Goal: Navigation & Orientation: Find specific page/section

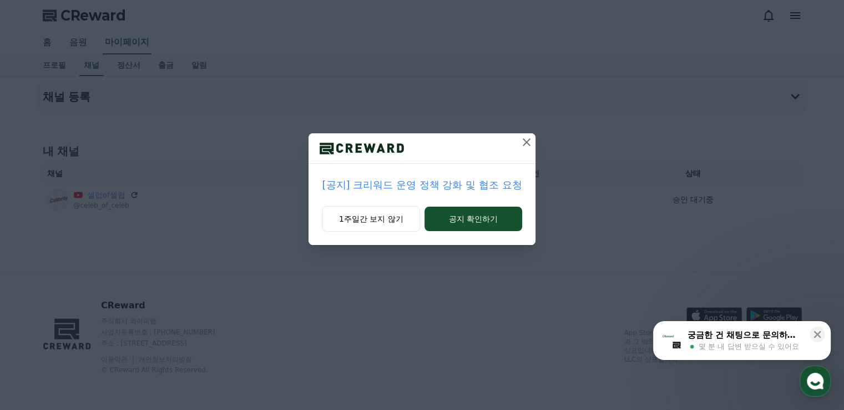
click at [527, 141] on icon at bounding box center [527, 142] width 8 height 8
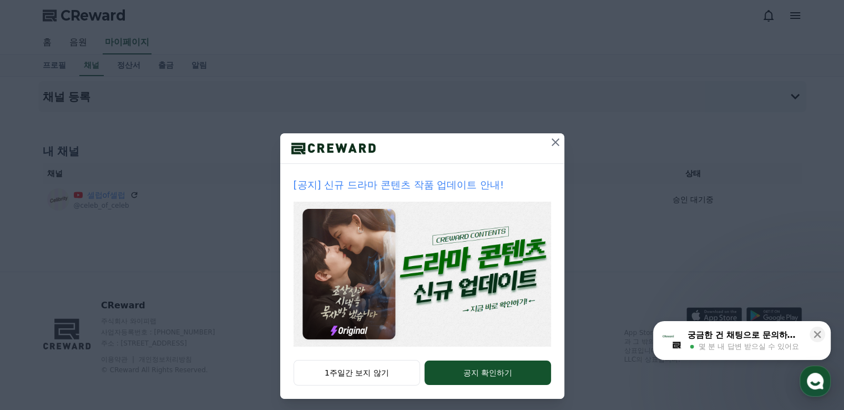
click at [549, 142] on icon at bounding box center [555, 141] width 13 height 13
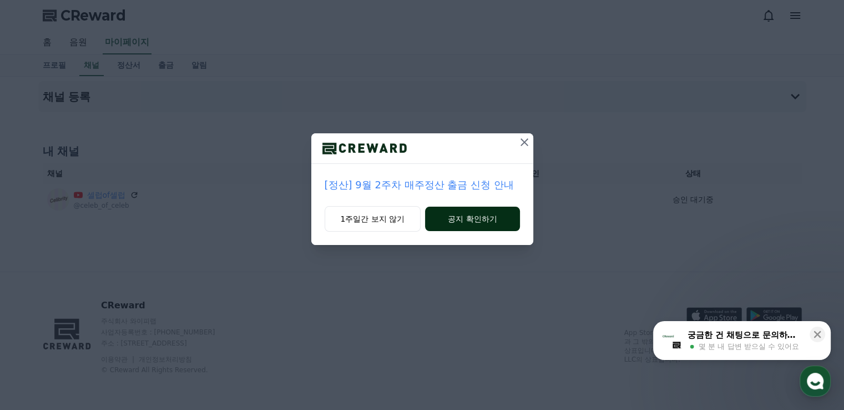
click at [462, 218] on button "공지 확인하기" at bounding box center [472, 218] width 94 height 24
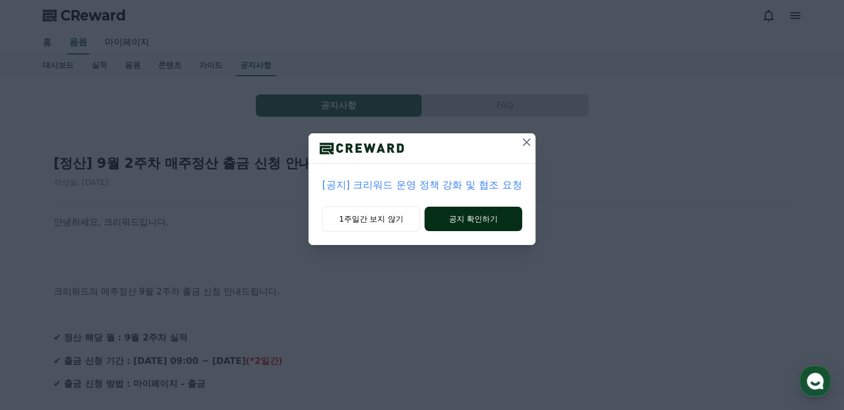
click at [467, 219] on button "공지 확인하기" at bounding box center [472, 218] width 97 height 24
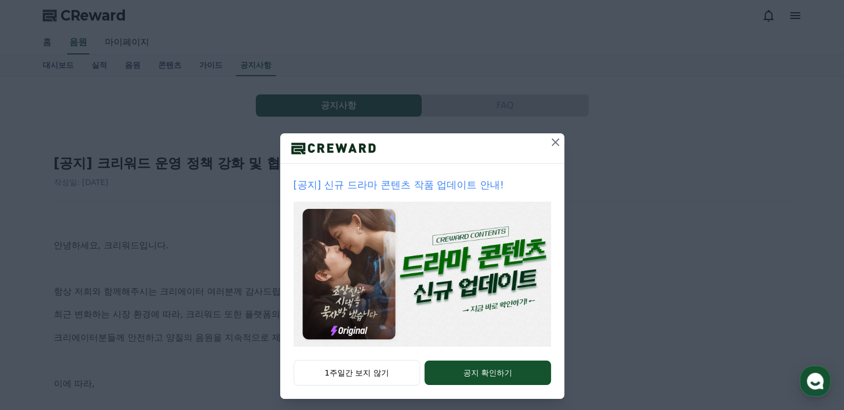
click at [552, 138] on icon at bounding box center [556, 142] width 8 height 8
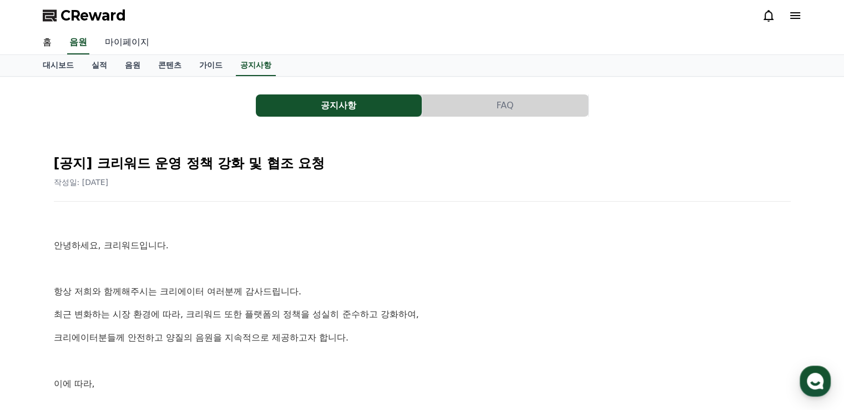
click at [114, 42] on link "마이페이지" at bounding box center [127, 42] width 62 height 23
select select "**********"
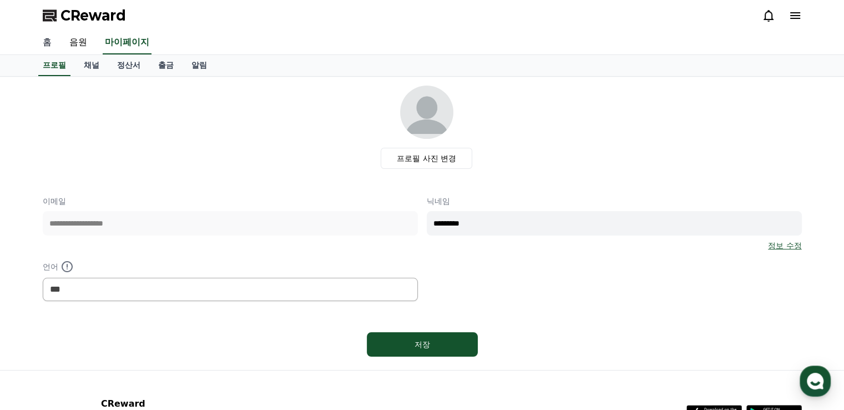
click at [49, 43] on link "홈" at bounding box center [47, 42] width 27 height 23
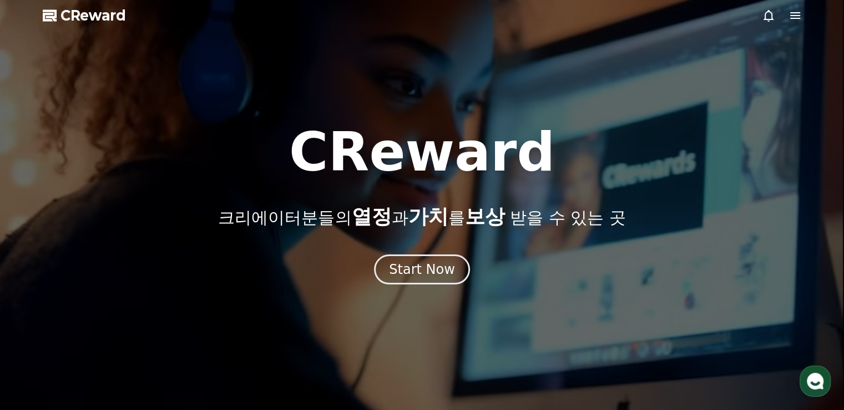
click at [78, 17] on span "CReward" at bounding box center [92, 16] width 65 height 18
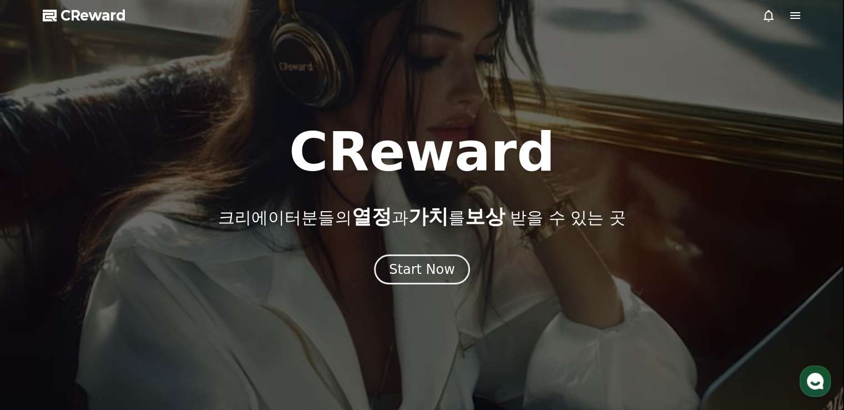
click at [793, 18] on icon at bounding box center [795, 15] width 10 height 7
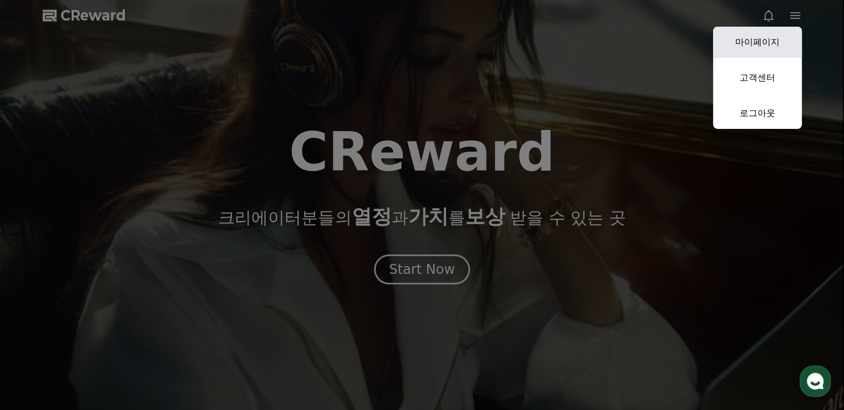
click at [766, 38] on link "마이페이지" at bounding box center [757, 42] width 89 height 31
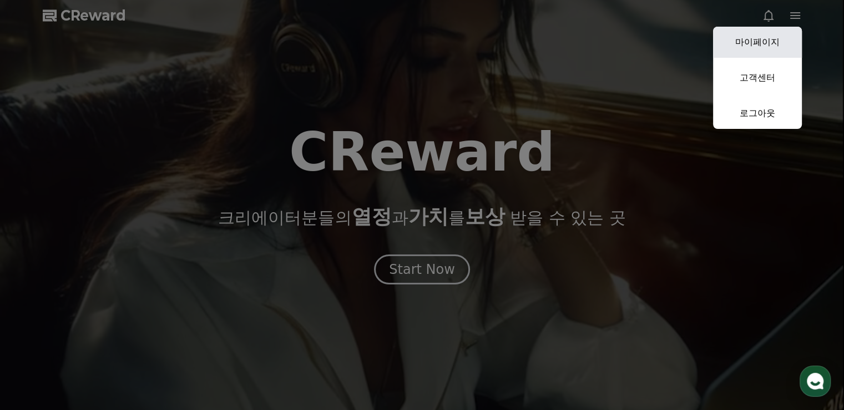
select select "**********"
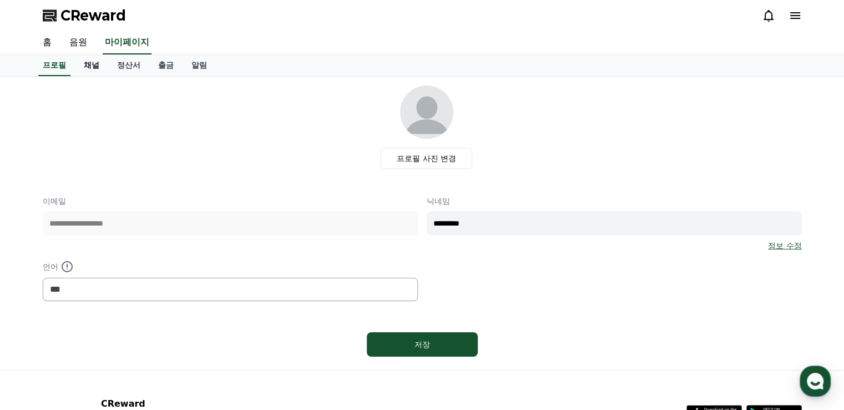
click at [87, 65] on link "채널" at bounding box center [91, 65] width 33 height 21
